Goal: Information Seeking & Learning: Learn about a topic

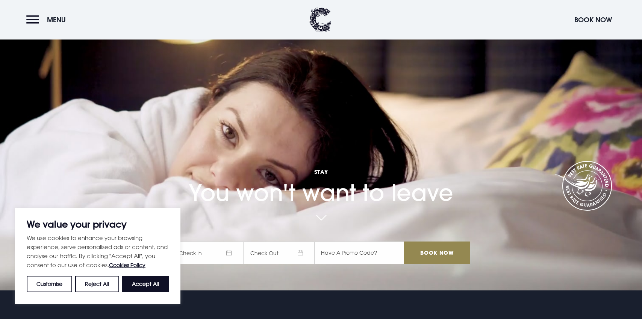
scroll to position [29, 0]
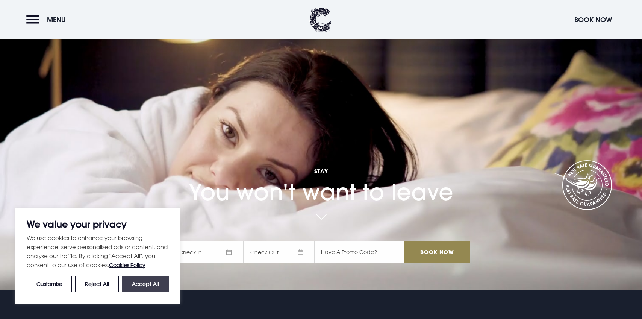
click at [150, 282] on button "Accept All" at bounding box center [145, 283] width 47 height 17
checkbox input "true"
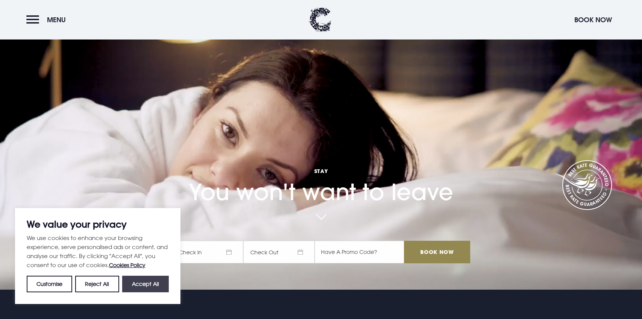
checkbox input "true"
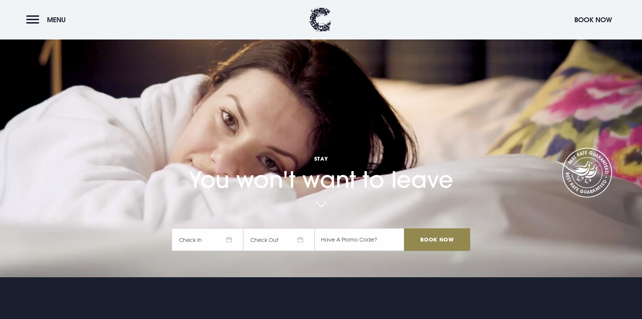
scroll to position [0, 0]
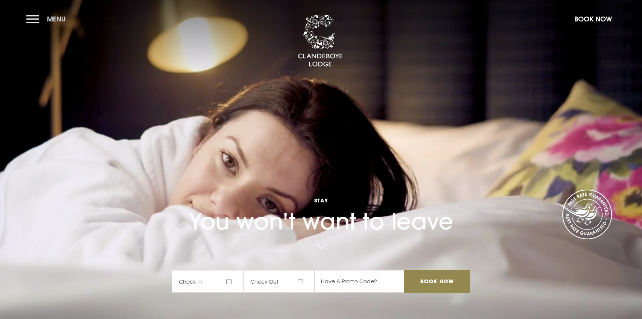
click at [30, 20] on button "Menu" at bounding box center [47, 19] width 43 height 16
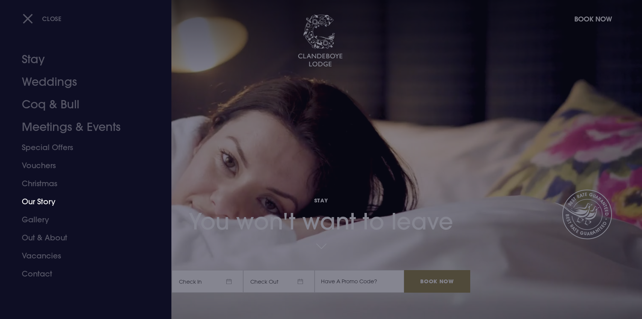
click at [45, 198] on link "Our Story" at bounding box center [81, 201] width 119 height 18
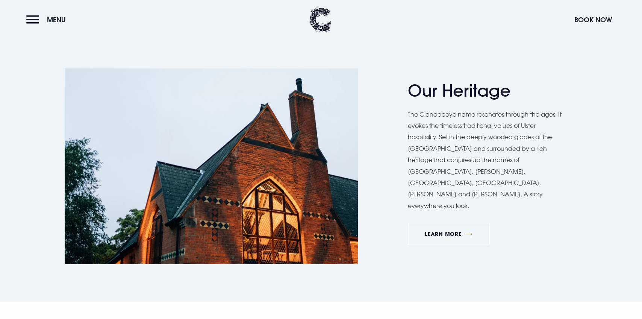
scroll to position [417, 0]
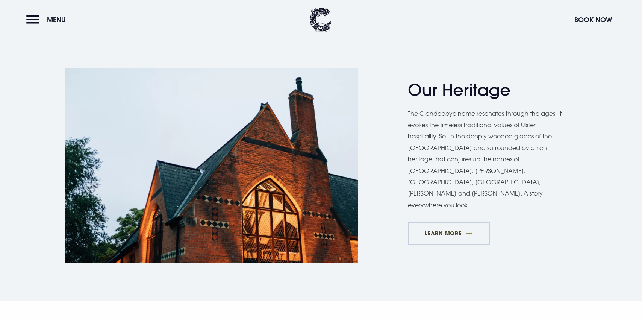
click at [448, 222] on link "Learn More" at bounding box center [449, 233] width 82 height 23
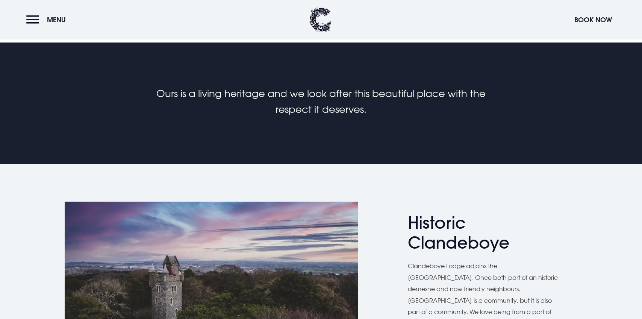
scroll to position [186, 0]
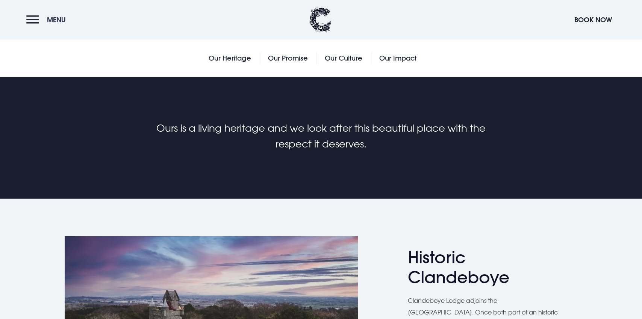
click at [38, 20] on button "Menu" at bounding box center [47, 20] width 43 height 16
